Goal: Connect with others: Participate in discussion

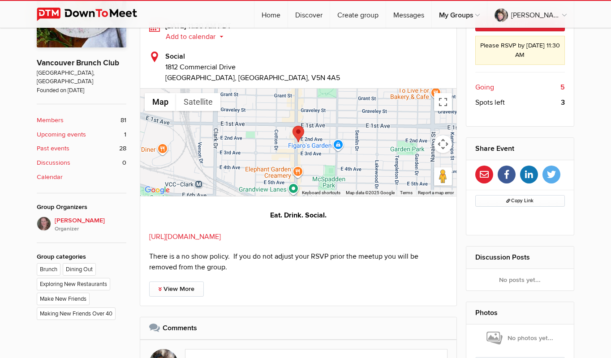
scroll to position [269, 0]
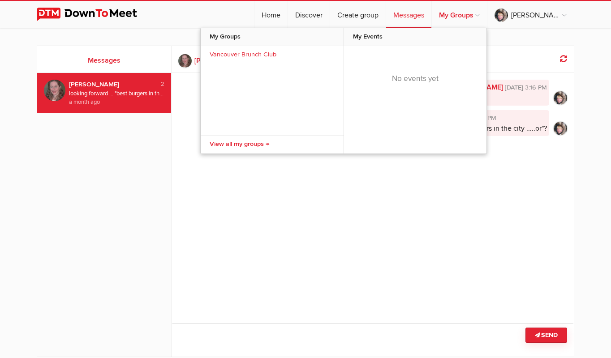
click at [467, 14] on link "My Groups" at bounding box center [459, 14] width 55 height 27
click at [487, 17] on link "My Groups" at bounding box center [459, 14] width 55 height 27
click at [485, 16] on link "My Groups" at bounding box center [459, 14] width 55 height 27
click at [487, 15] on link "My Groups" at bounding box center [459, 14] width 55 height 27
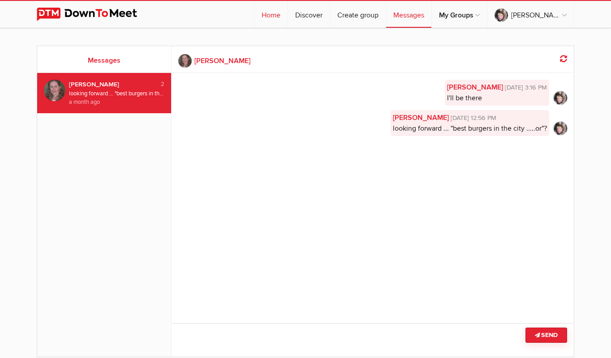
click at [277, 13] on link "Home" at bounding box center [270, 14] width 33 height 27
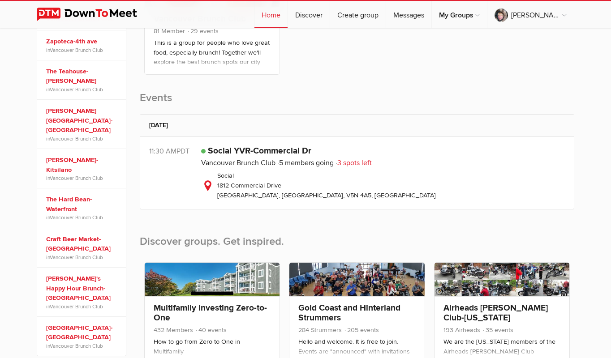
scroll to position [179, 0]
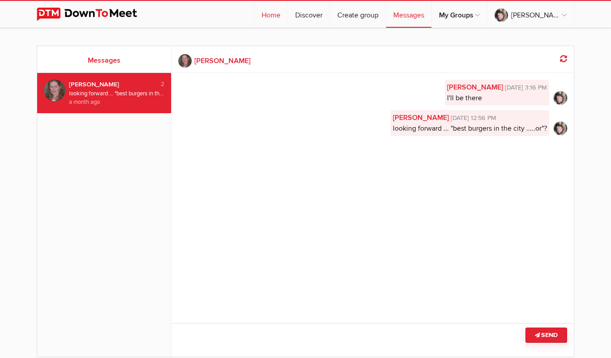
click at [280, 13] on link "Home" at bounding box center [270, 14] width 33 height 27
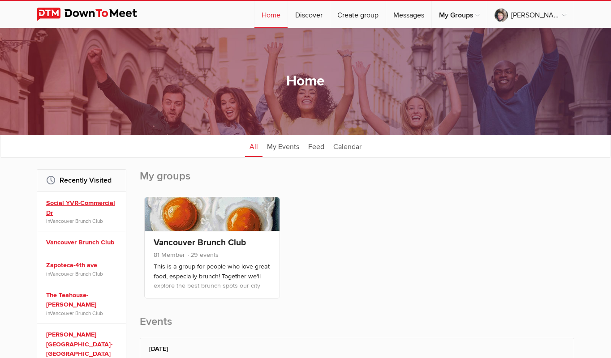
click at [86, 209] on link "Social YVR-Commercial Dr" at bounding box center [82, 207] width 73 height 19
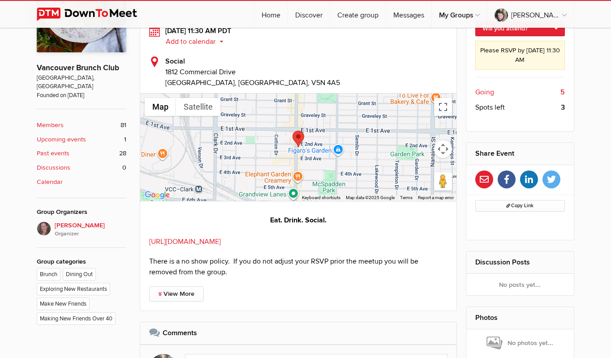
scroll to position [134, 0]
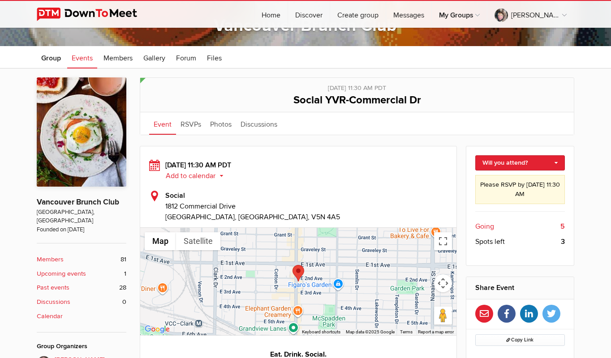
click at [562, 227] on b "5" at bounding box center [562, 226] width 4 height 11
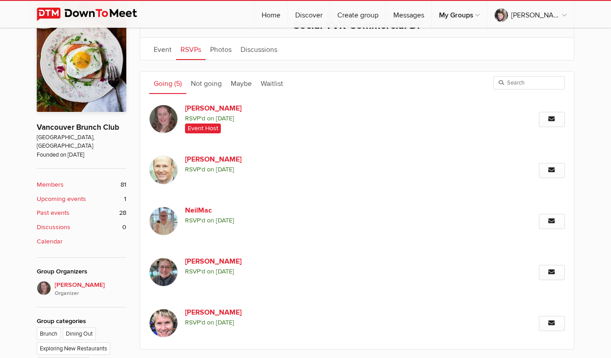
scroll to position [225, 0]
